Goal: Task Accomplishment & Management: Complete application form

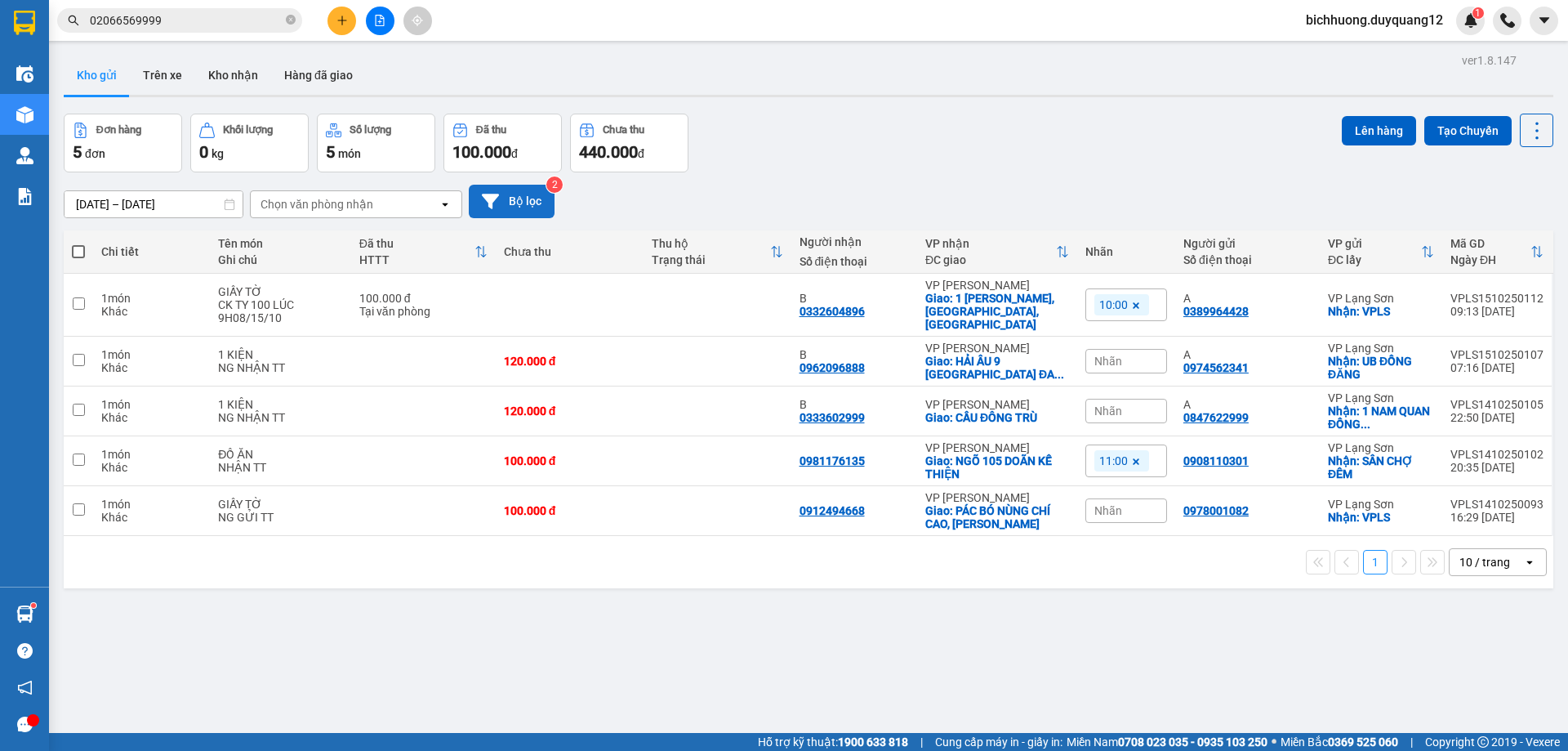
click at [517, 197] on button "Bộ lọc" at bounding box center [512, 201] width 86 height 33
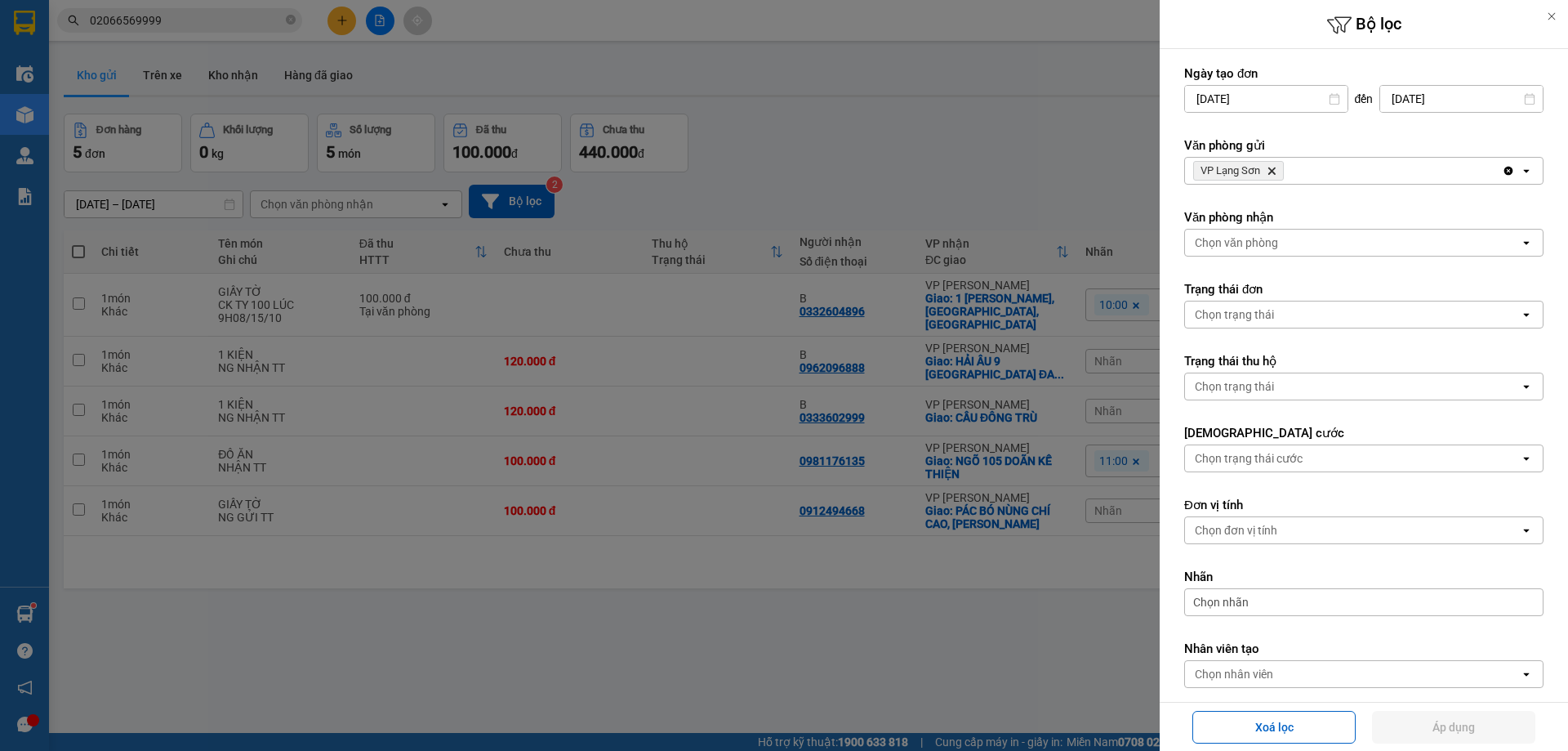
click at [1272, 172] on icon "Delete" at bounding box center [1270, 170] width 10 height 10
click at [1276, 171] on div "Chọn văn phòng" at bounding box center [1236, 171] width 83 height 17
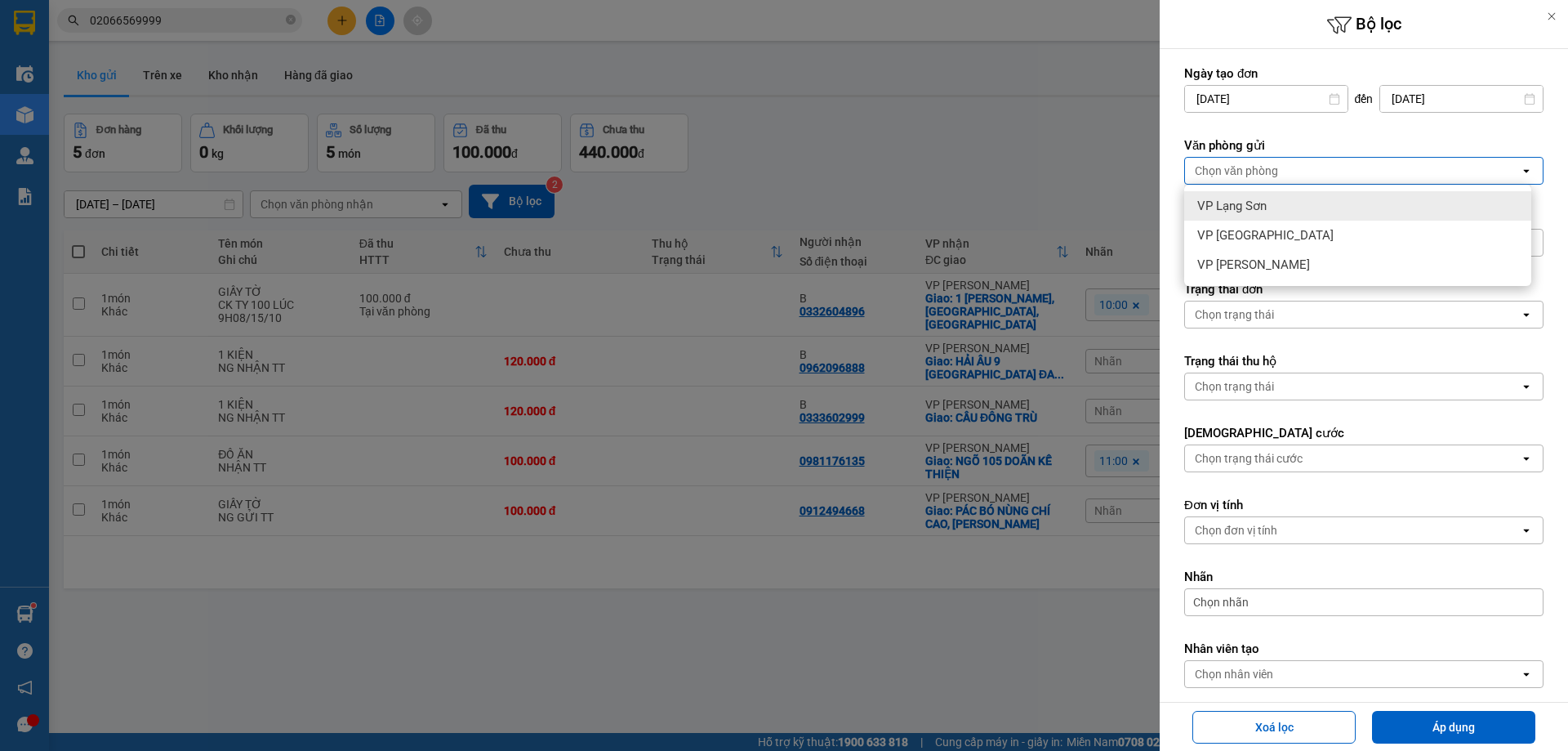
click at [1255, 210] on span "VP Lạng Sơn" at bounding box center [1231, 206] width 69 height 17
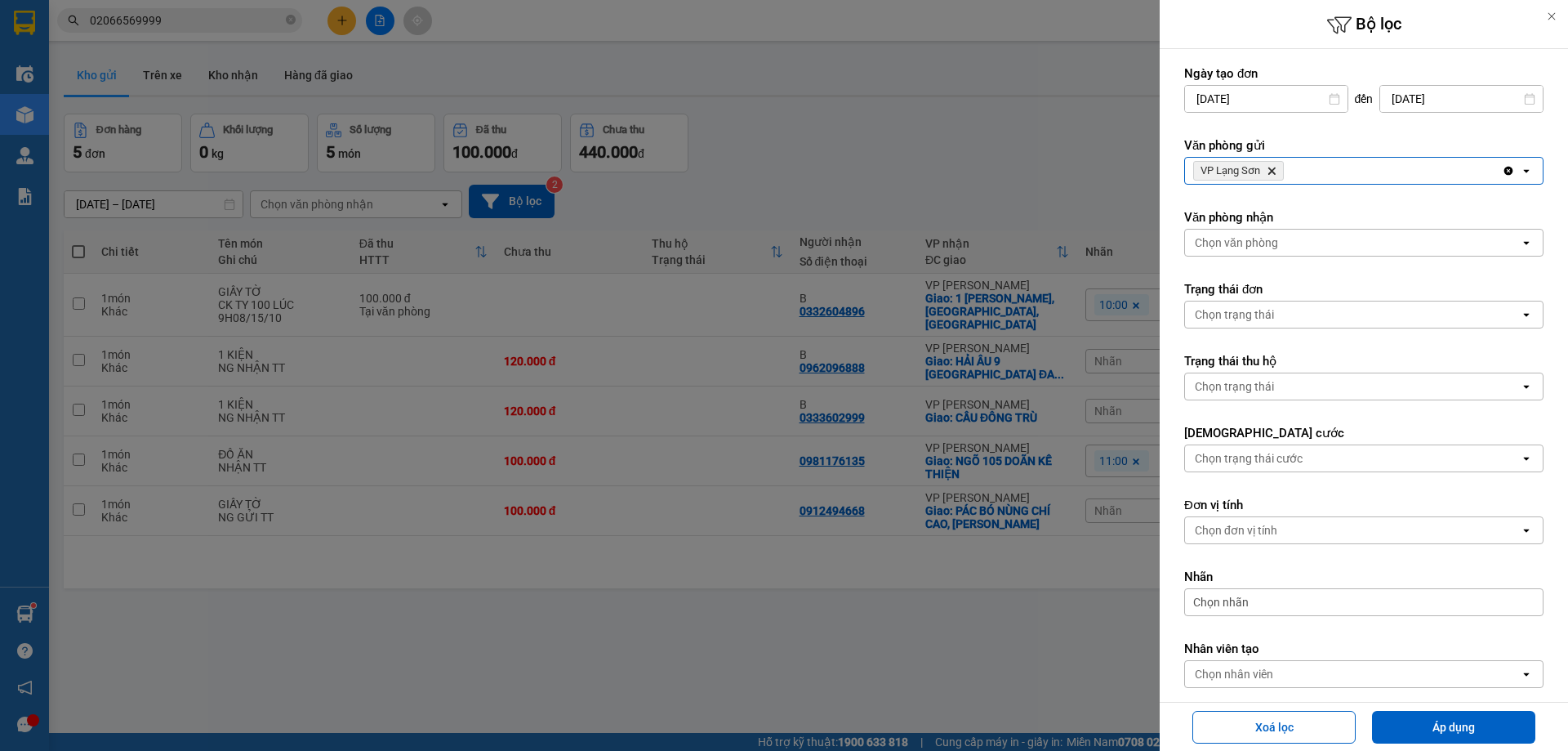
click at [1277, 237] on div "Chọn văn phòng" at bounding box center [1236, 242] width 83 height 17
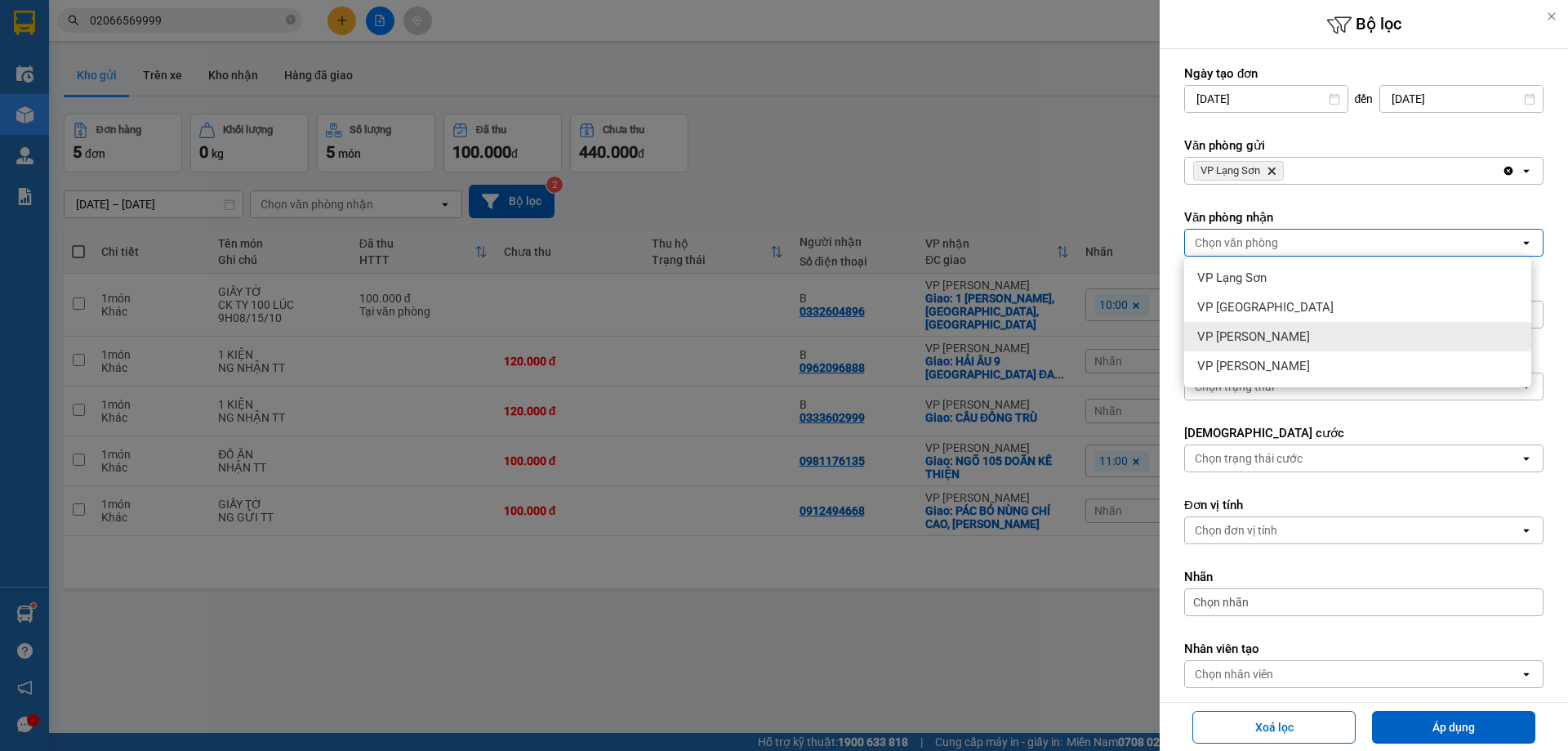
click at [1250, 337] on span "VP [PERSON_NAME]" at bounding box center [1253, 336] width 113 height 17
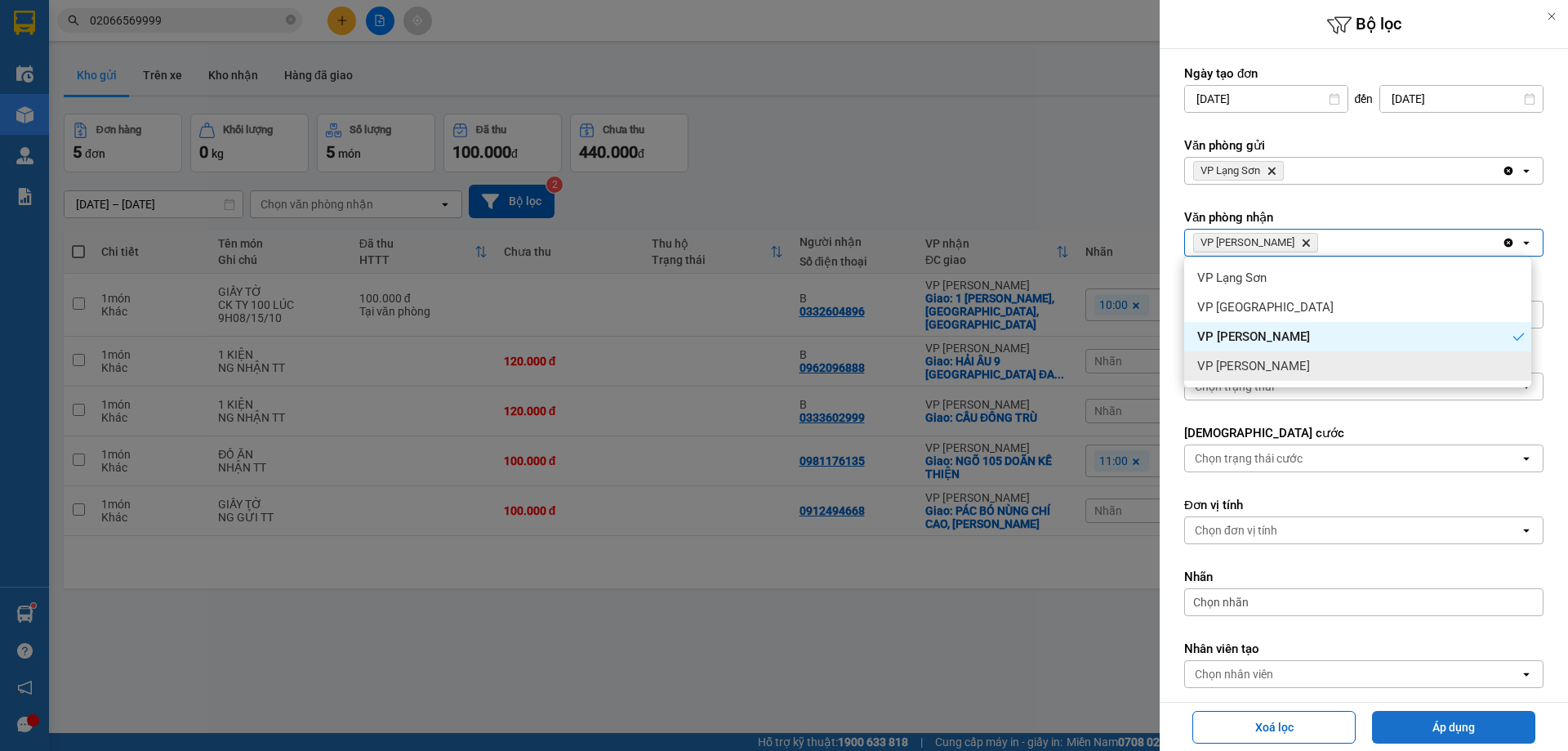
click at [1450, 733] on button "Áp dụng" at bounding box center [1453, 726] width 164 height 32
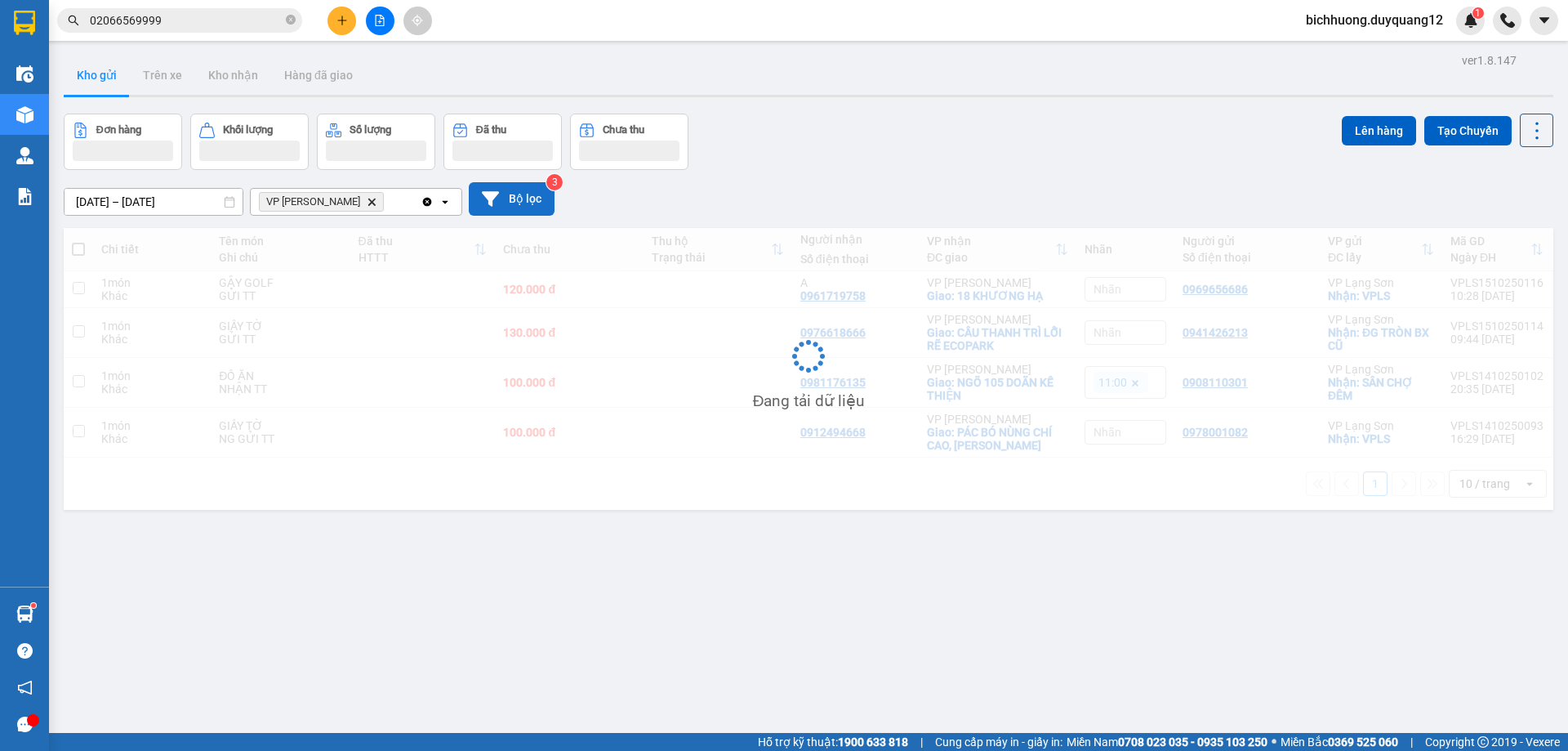
click at [512, 194] on button "Bộ lọc" at bounding box center [512, 199] width 86 height 33
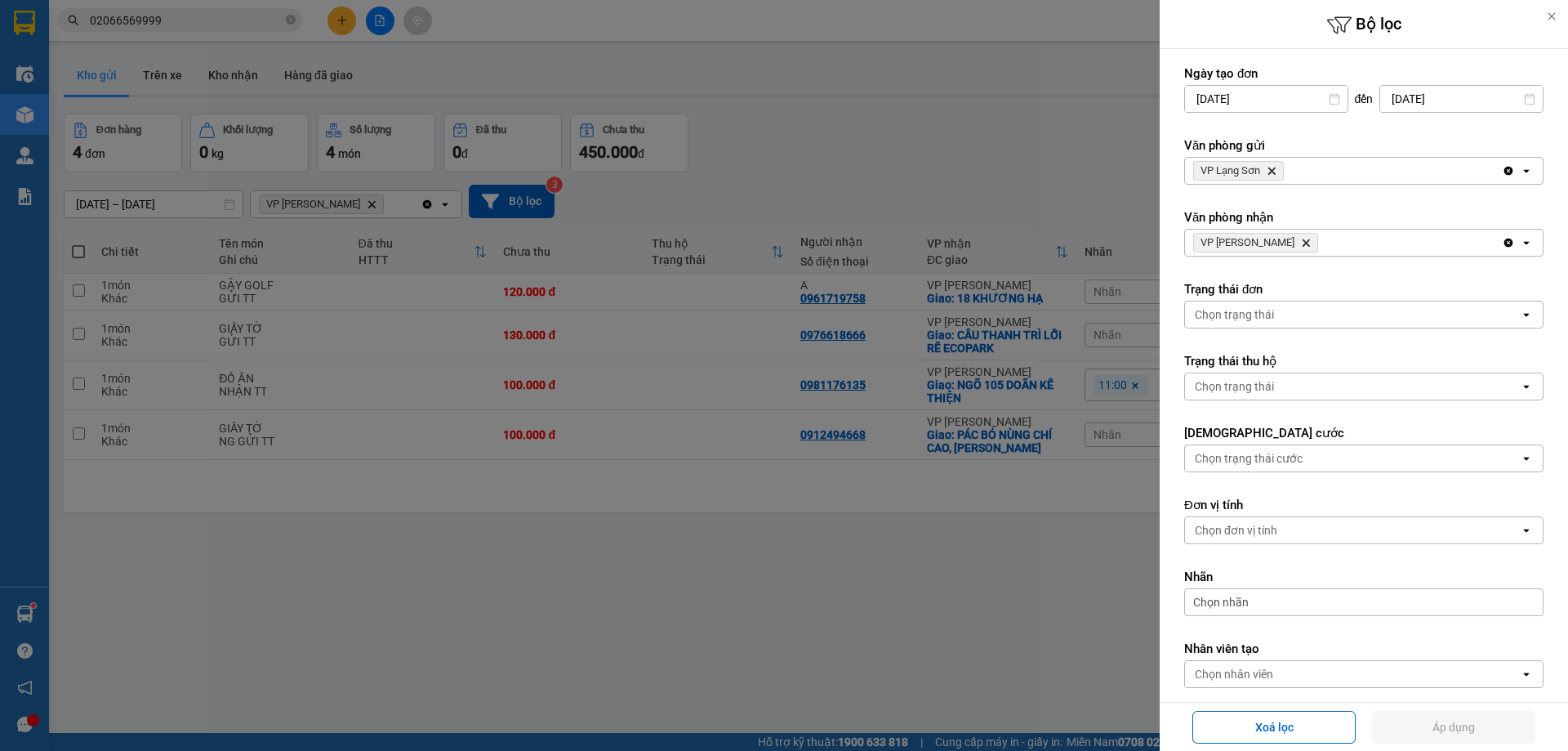
click at [1270, 168] on icon "VP Lạng Sơn, close by backspace" at bounding box center [1271, 171] width 7 height 7
click at [1277, 168] on div "Chọn văn phòng" at bounding box center [1236, 171] width 83 height 17
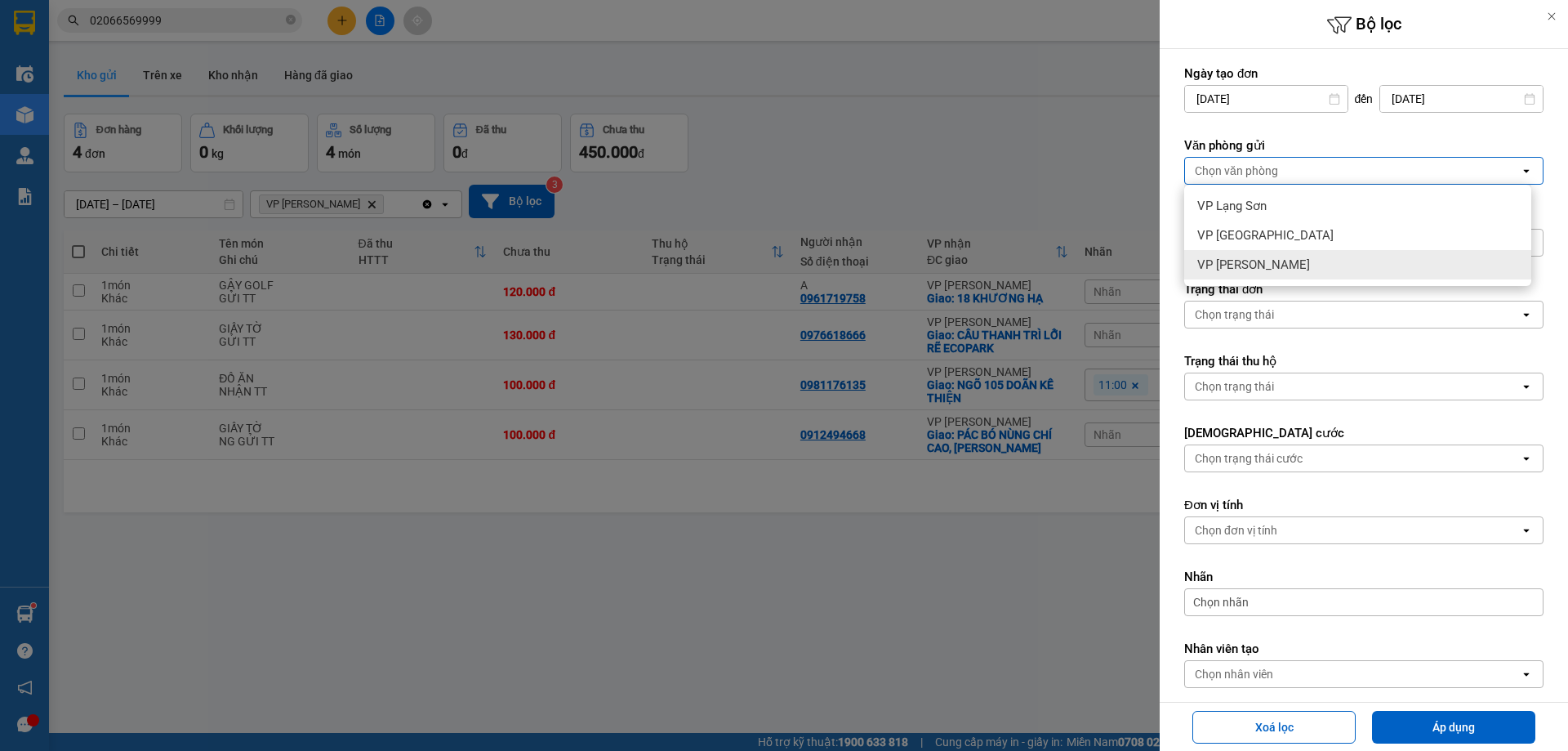
click at [1251, 263] on span "VP [PERSON_NAME]" at bounding box center [1253, 264] width 113 height 17
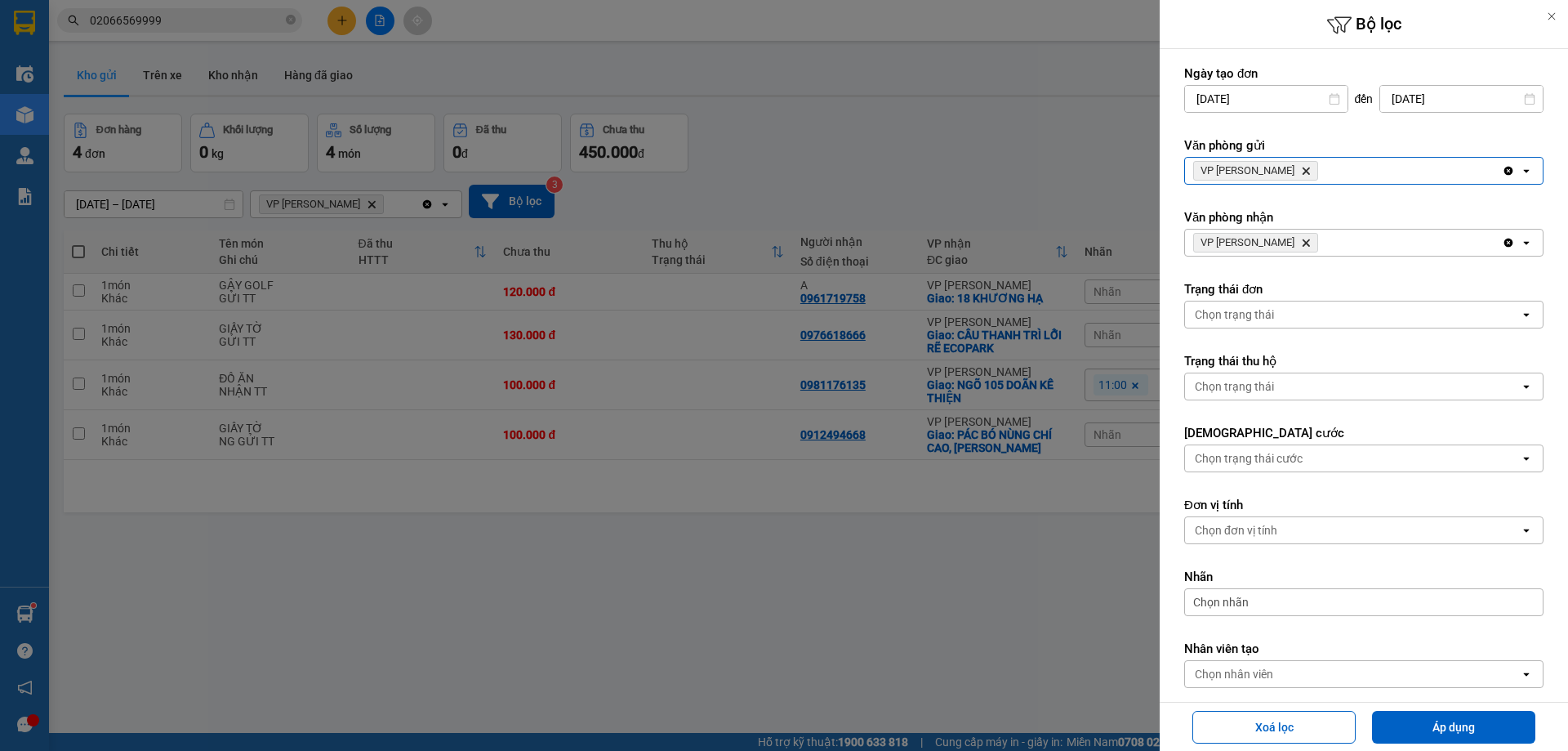
click at [1302, 245] on icon "VP Minh Khai, close by backspace" at bounding box center [1306, 242] width 7 height 7
click at [1278, 245] on div "Chọn văn phòng" at bounding box center [1352, 242] width 335 height 26
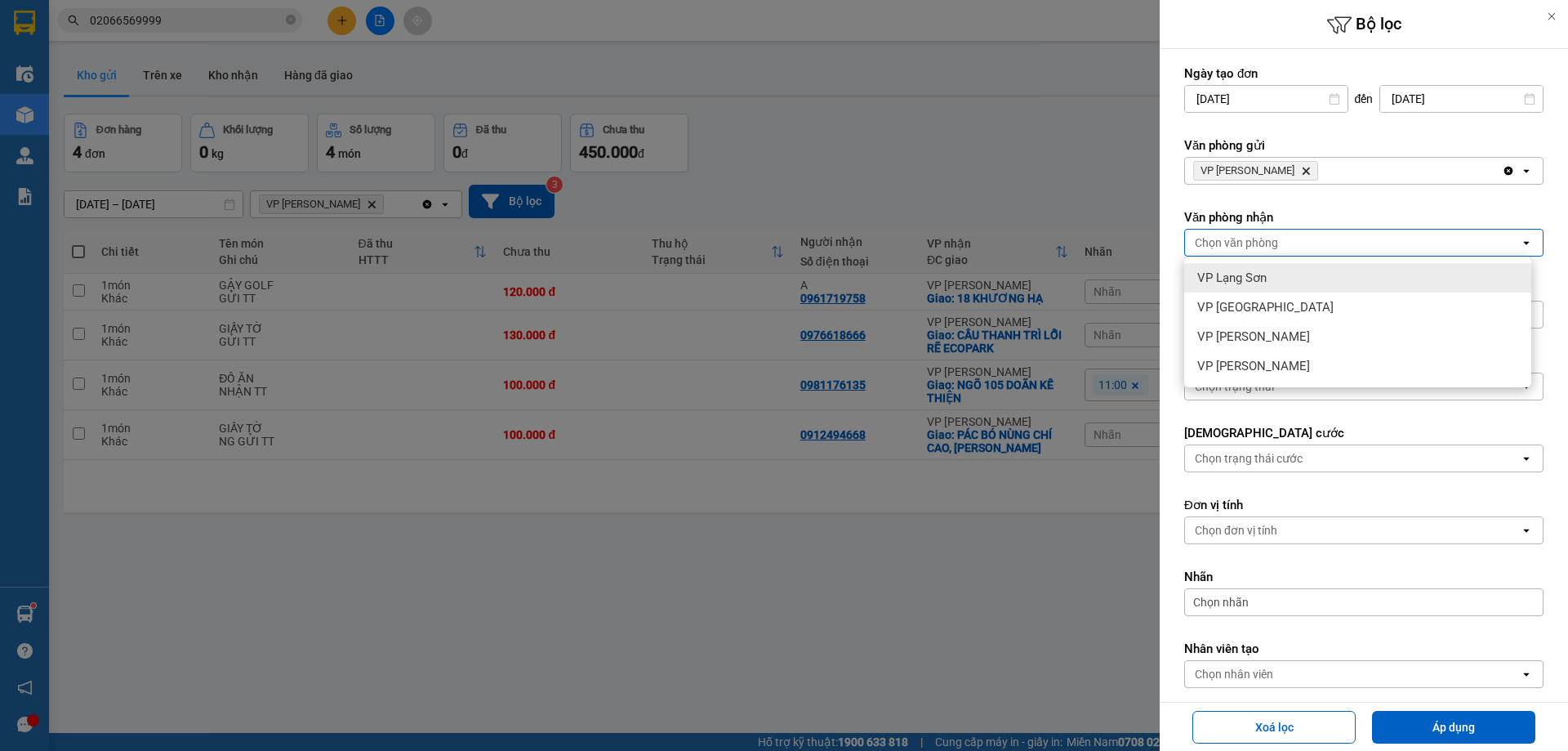
click at [1262, 277] on span "VP Lạng Sơn" at bounding box center [1231, 277] width 69 height 17
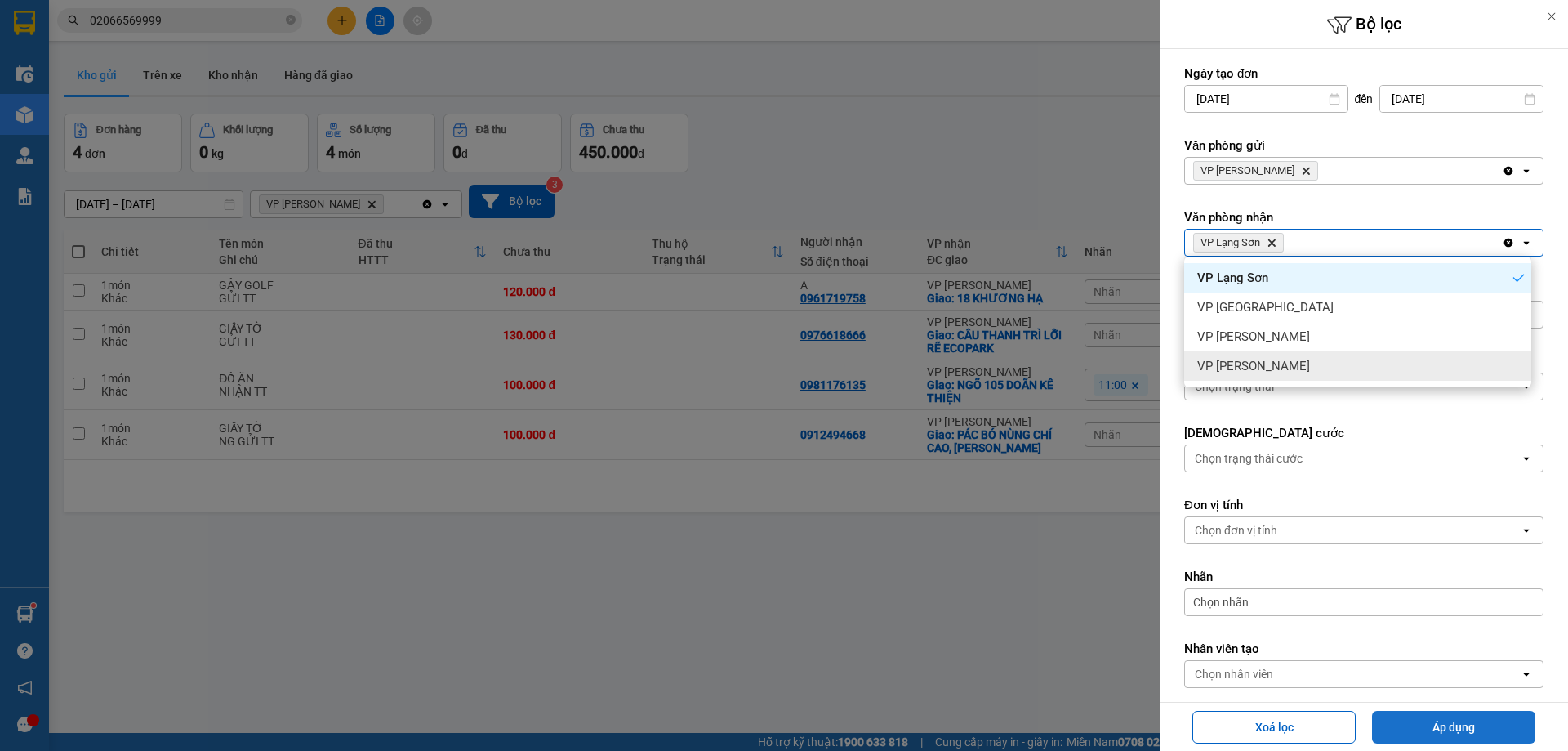
click at [1432, 729] on button "Áp dụng" at bounding box center [1453, 726] width 164 height 32
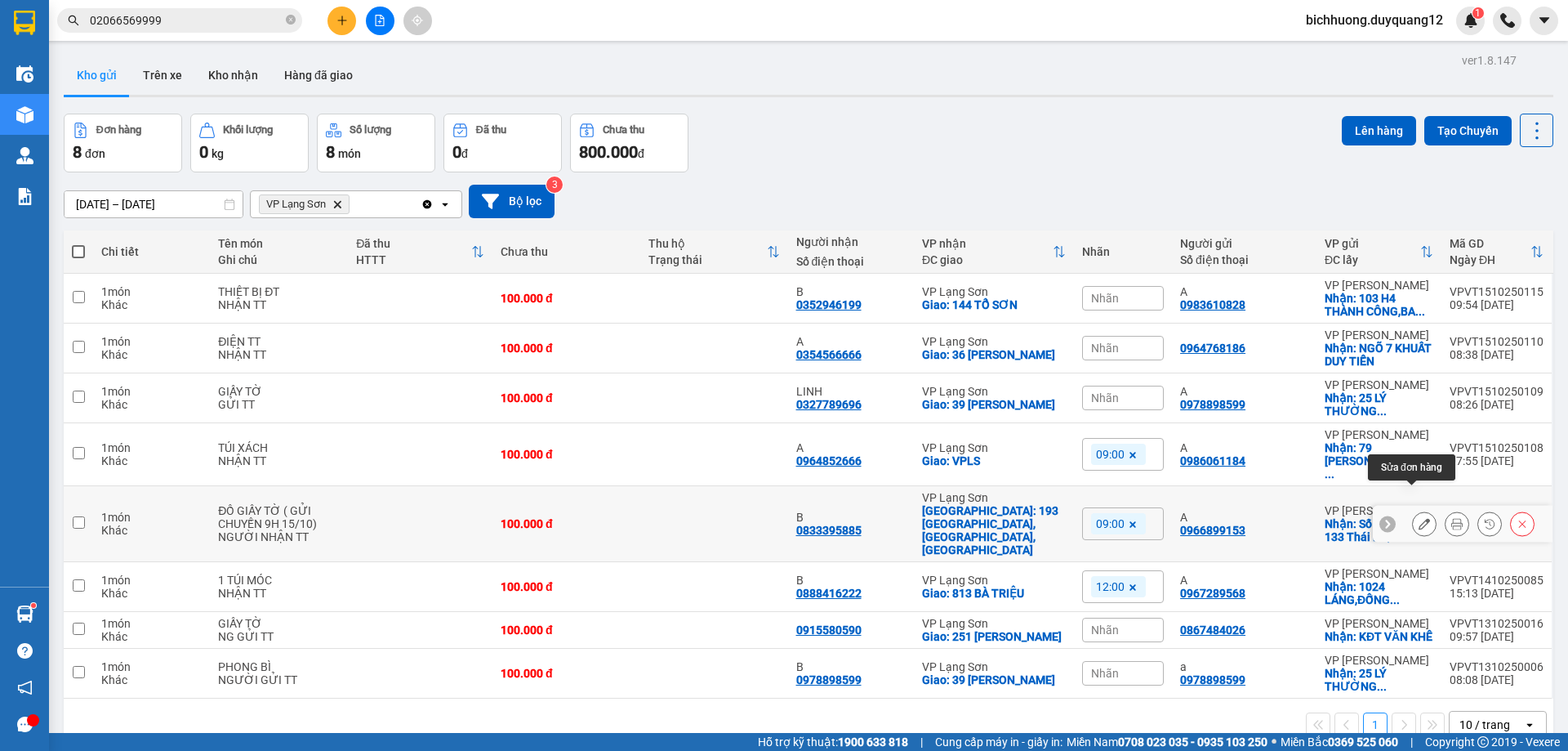
click at [1412, 509] on button at bounding box center [1424, 523] width 23 height 29
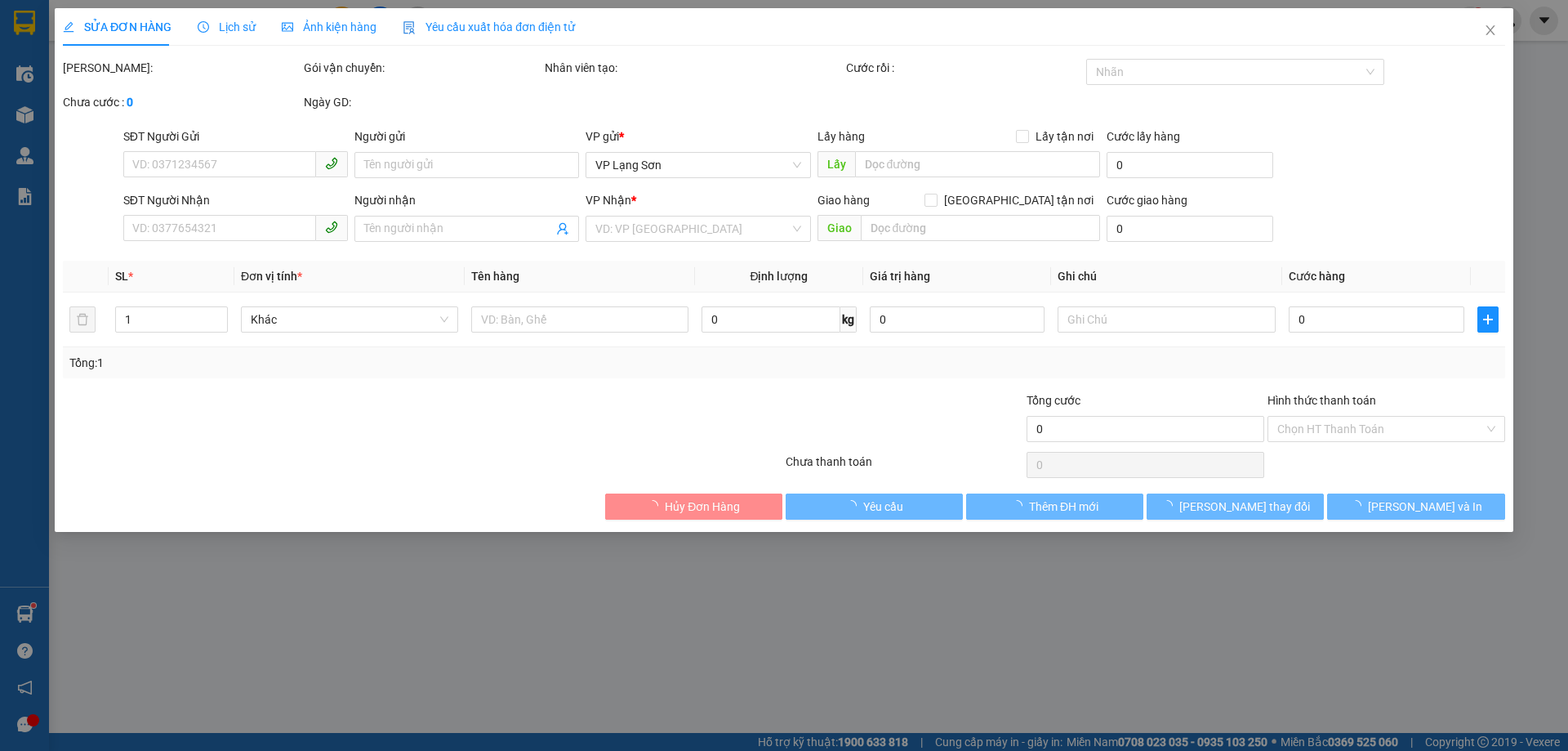
type input "0966899153"
type input "A"
checkbox input "true"
type input "Số 21, ngõ [GEOGRAPHIC_DATA], [GEOGRAPHIC_DATA], [GEOGRAPHIC_DATA]"
type input "0833395885"
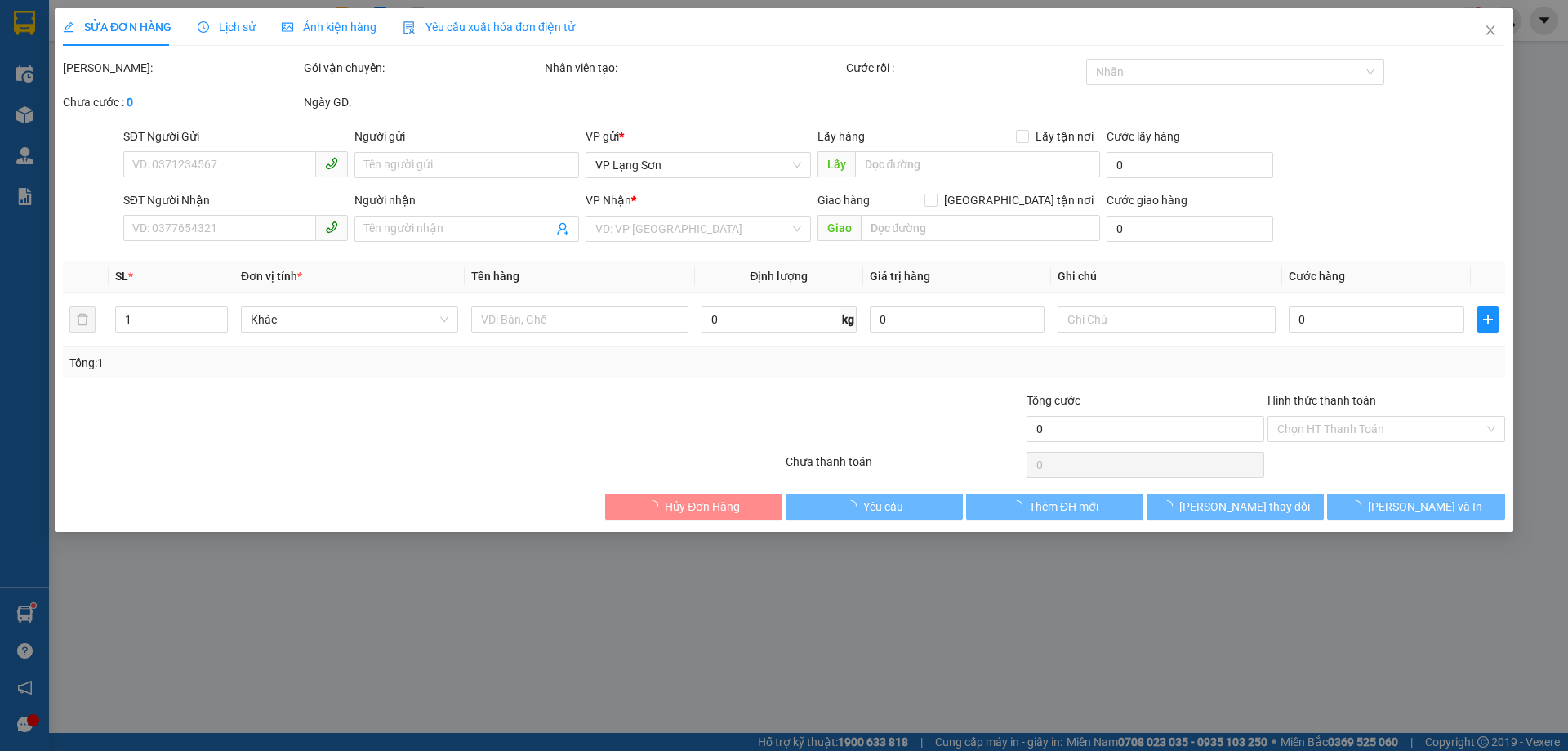
type input "B"
checkbox input "true"
type input "193 [GEOGRAPHIC_DATA],[GEOGRAPHIC_DATA], [GEOGRAPHIC_DATA]"
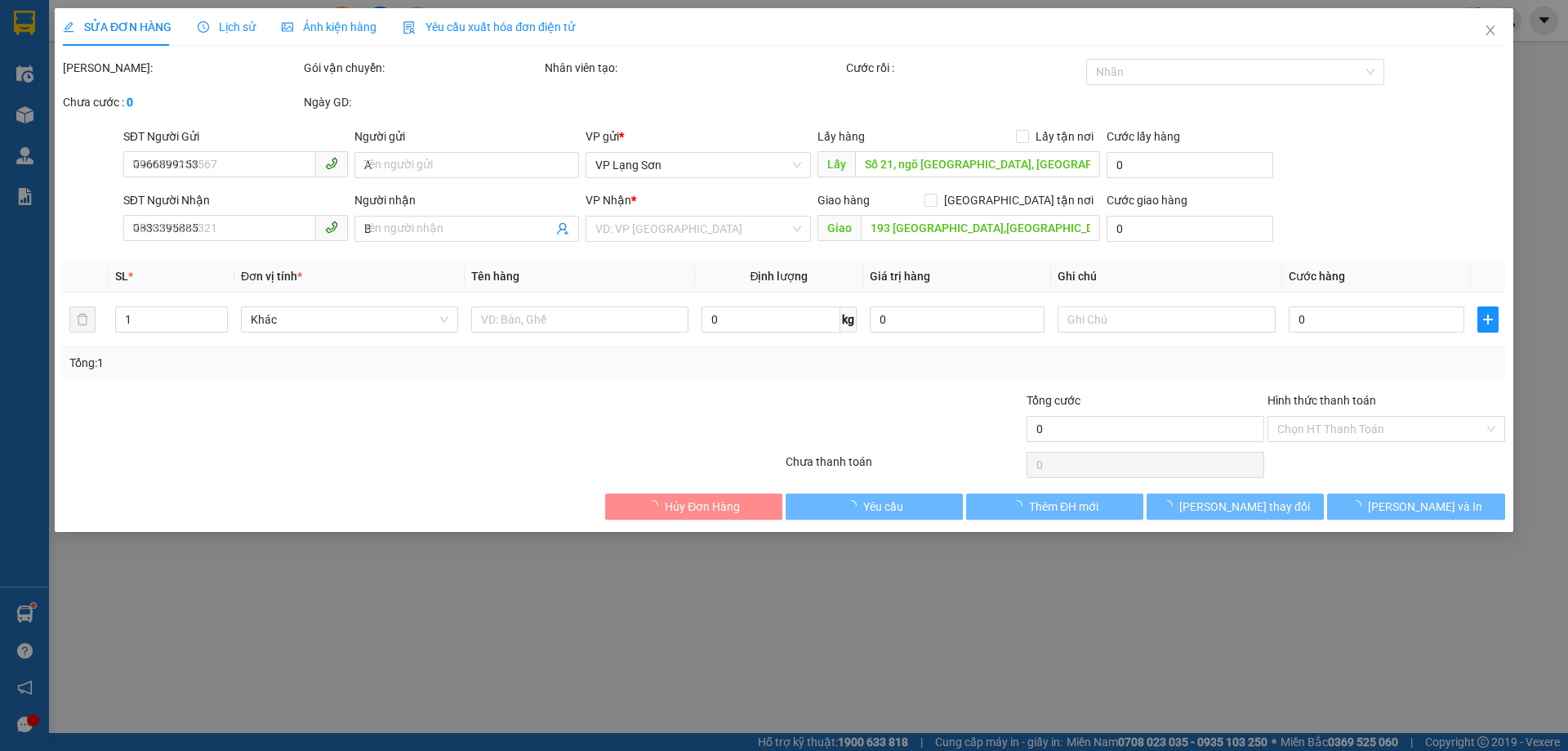
type input "100.000"
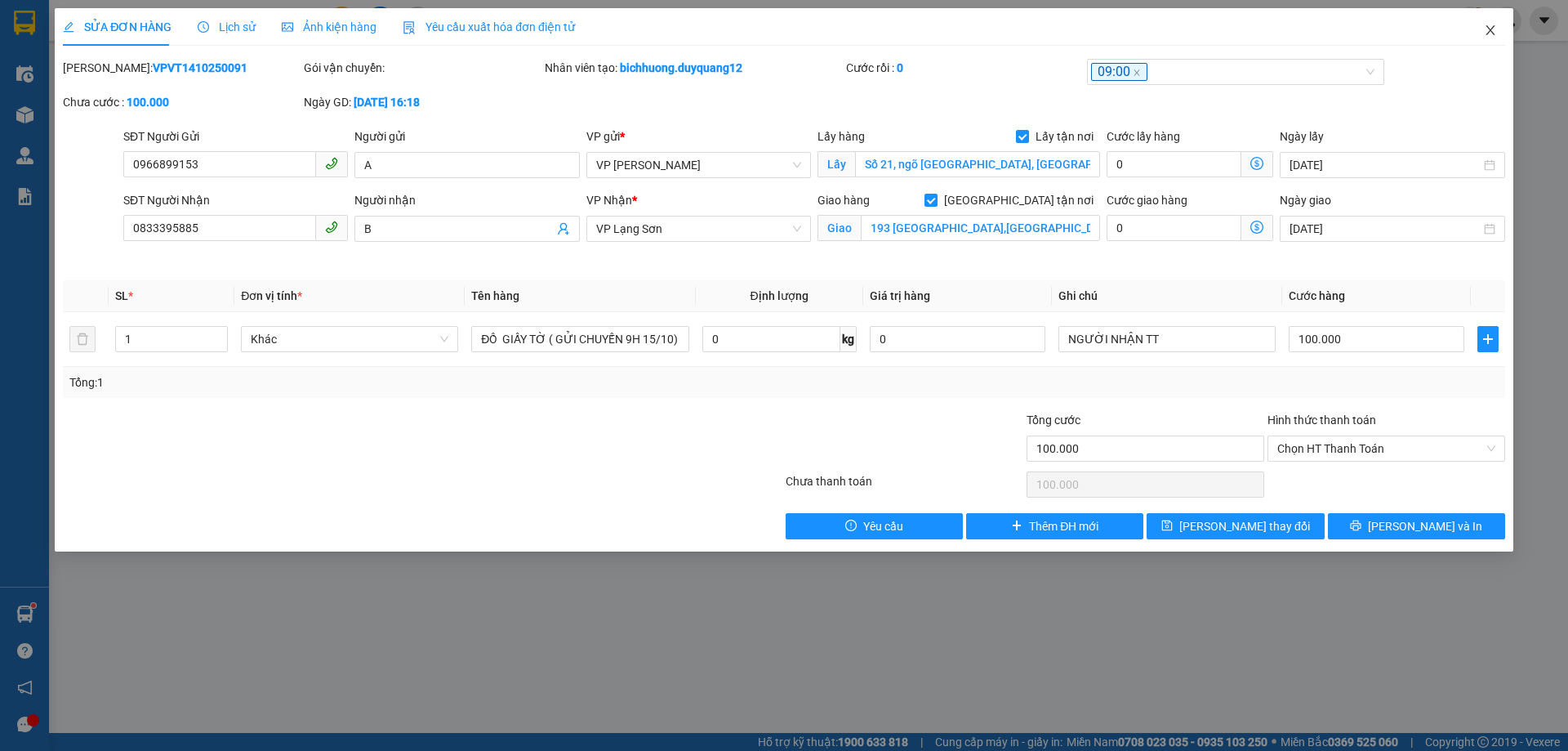
click at [1495, 31] on icon "close" at bounding box center [1490, 30] width 13 height 13
